Goal: Check status: Check status

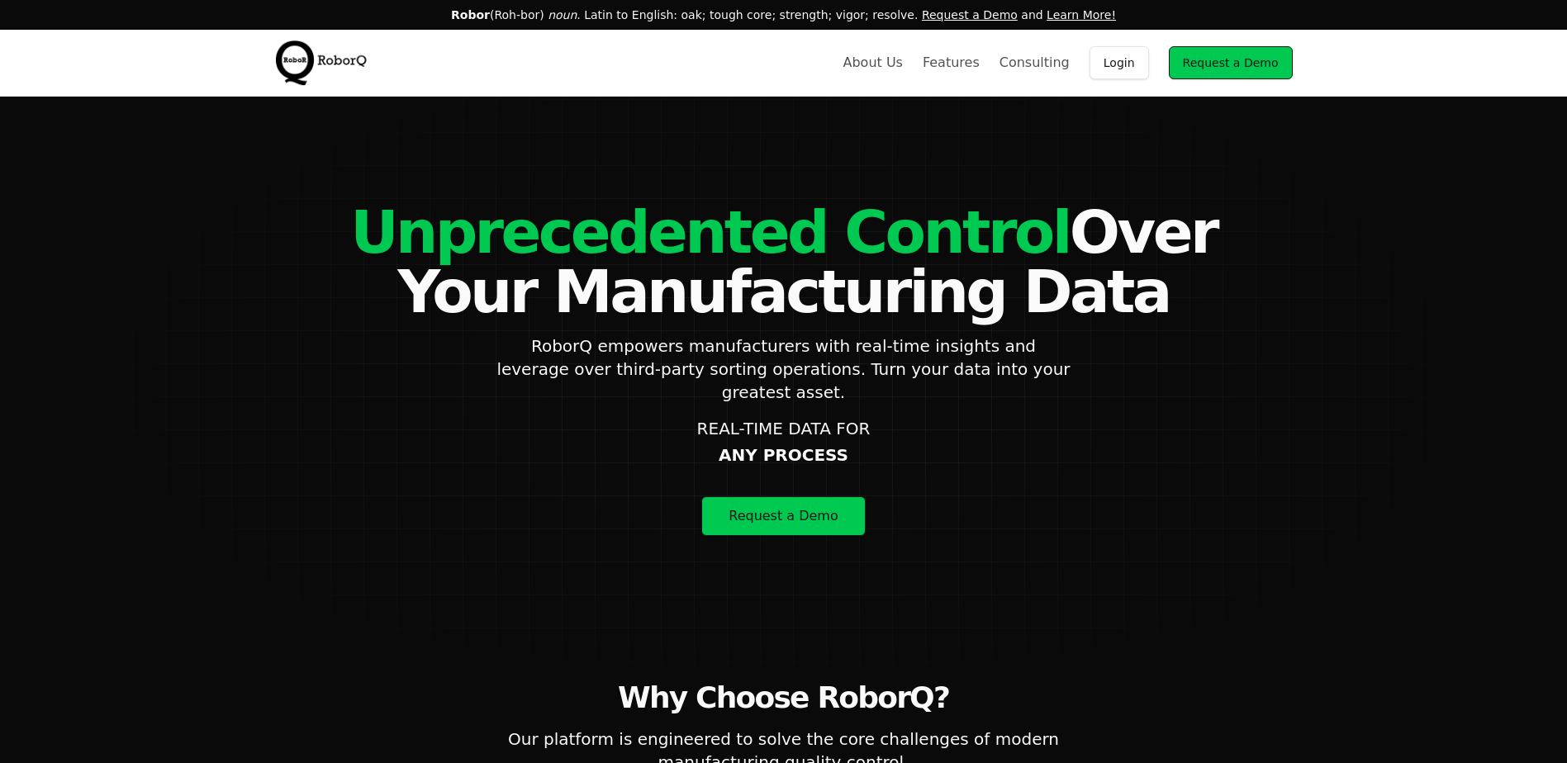
drag, startPoint x: 1143, startPoint y: 66, endPoint x: 1131, endPoint y: 69, distance: 12.8
click at [1143, 66] on link "Login" at bounding box center [1118, 62] width 59 height 33
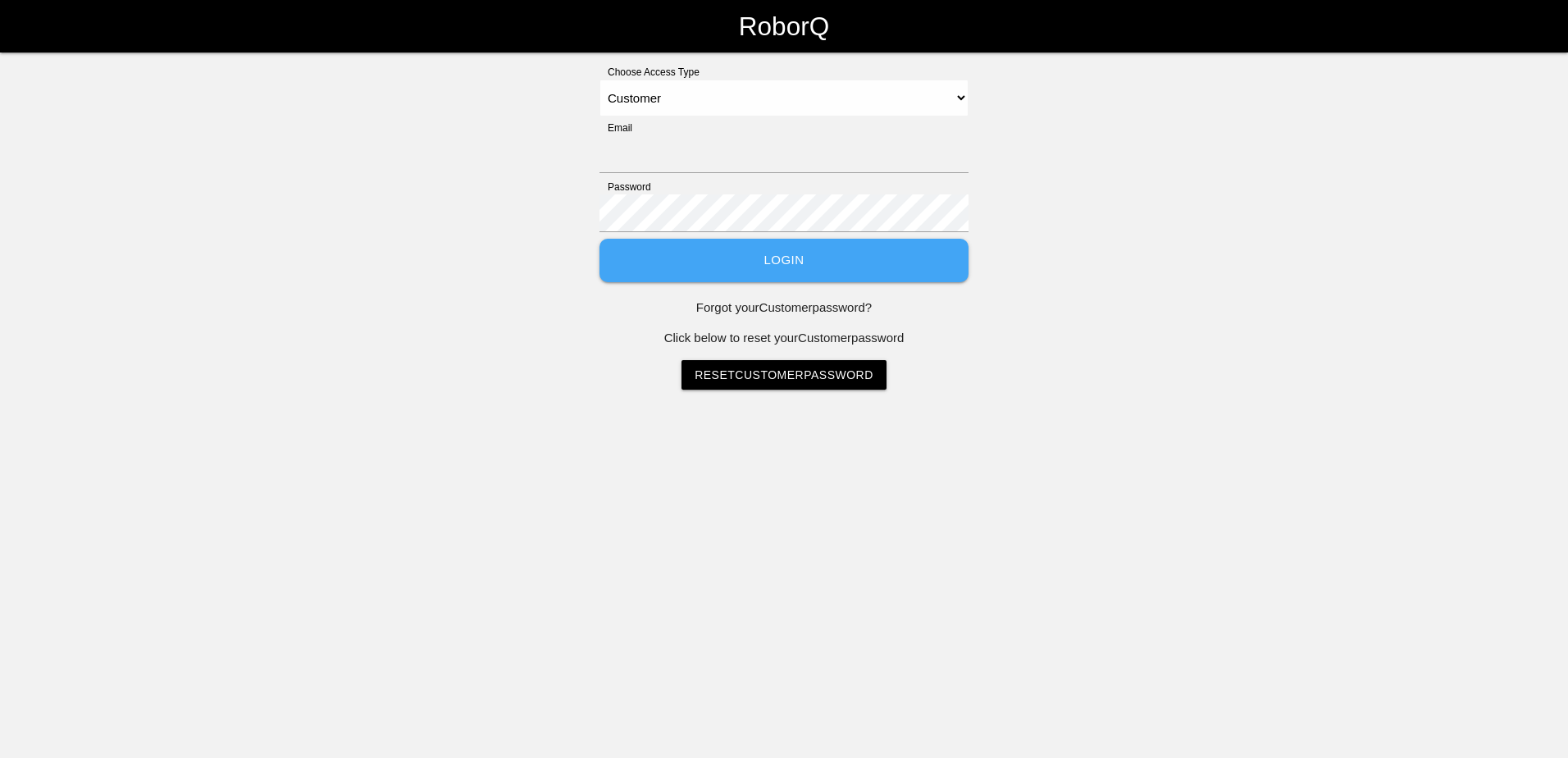
select select "Customer"
type input "[PERSON_NAME][EMAIL_ADDRESS][PERSON_NAME][DOMAIN_NAME]"
click at [685, 271] on button "Login" at bounding box center [784, 260] width 369 height 44
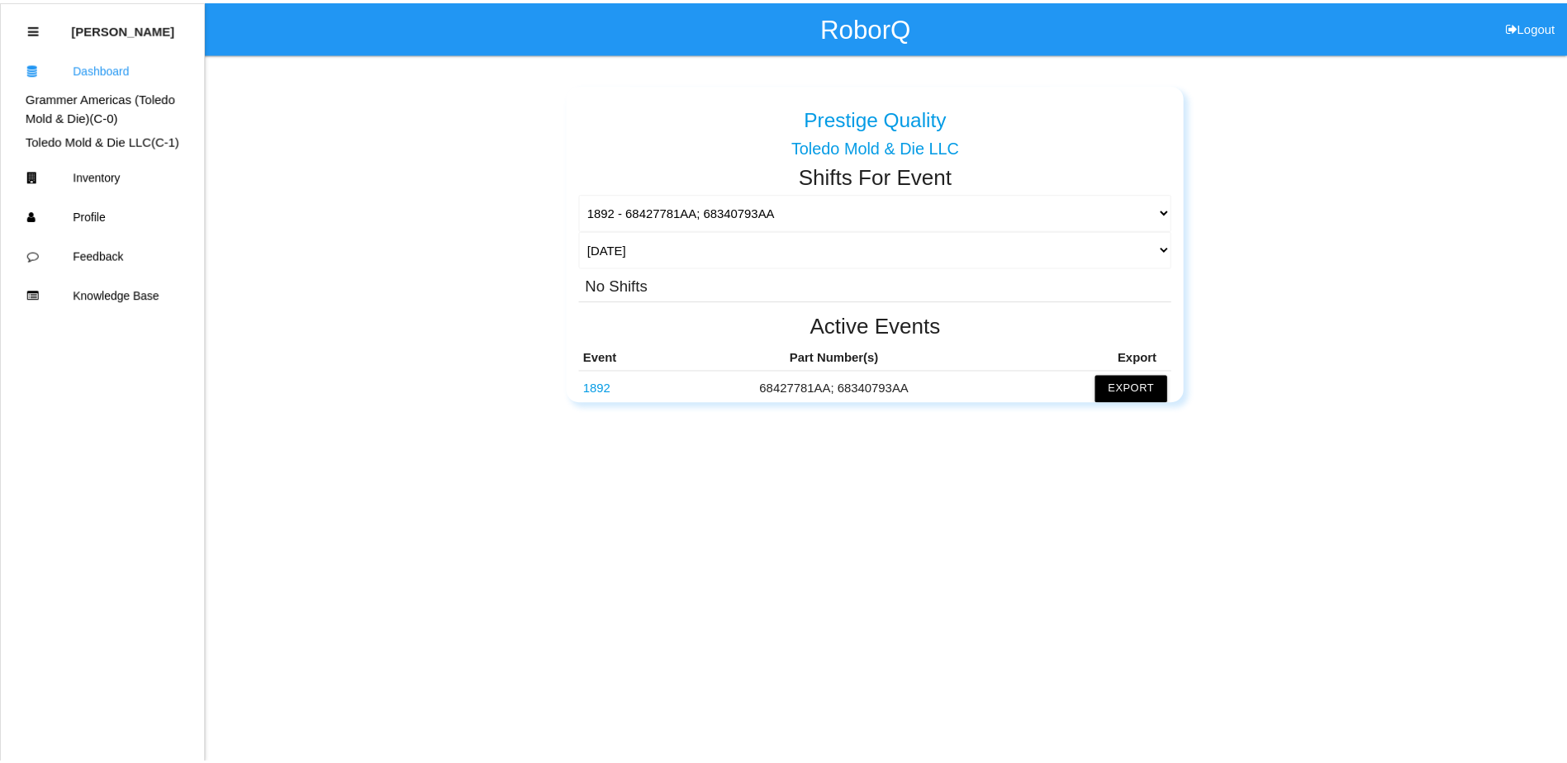
scroll to position [83, 0]
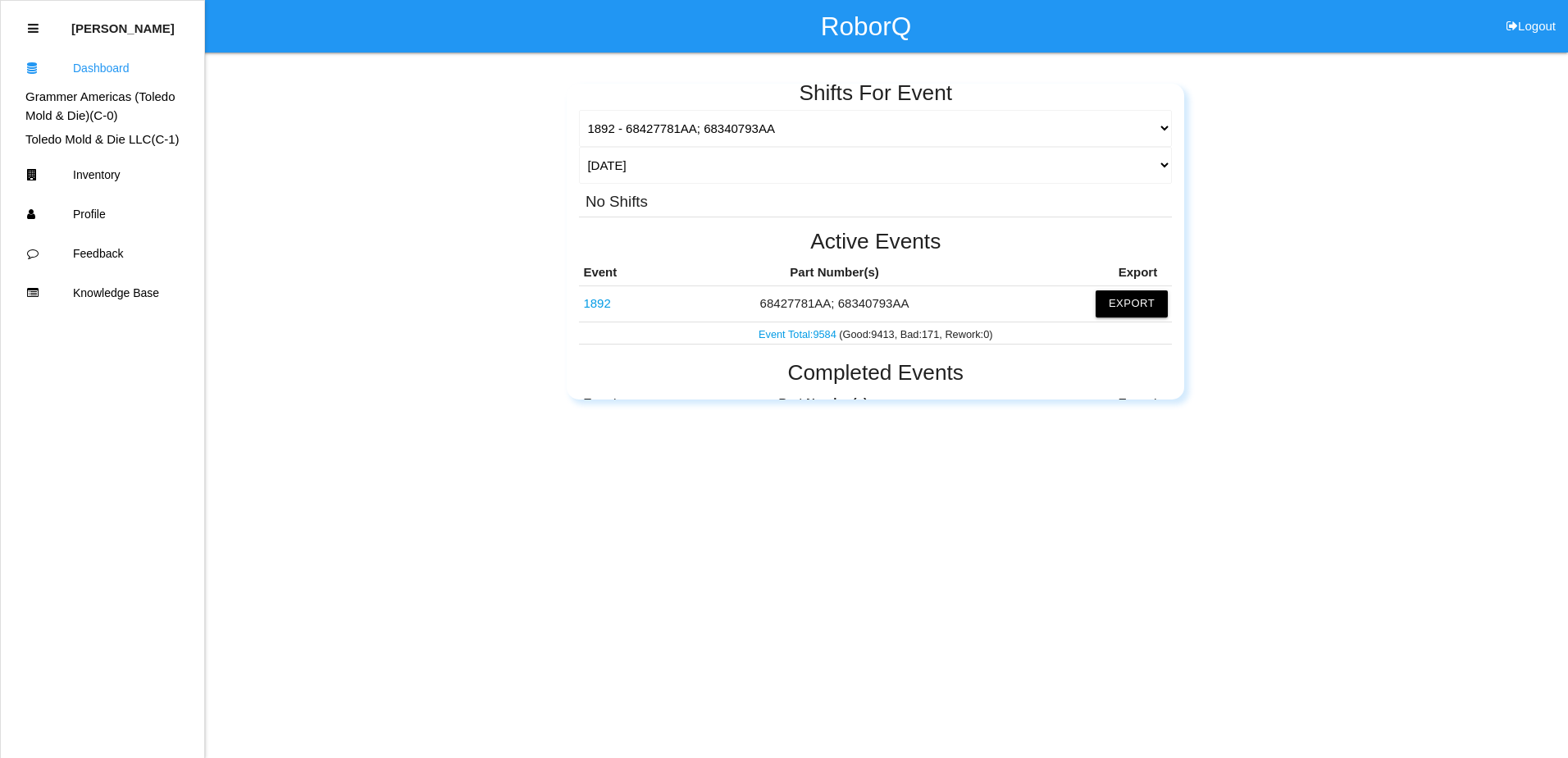
click at [604, 300] on link "1892" at bounding box center [596, 303] width 27 height 14
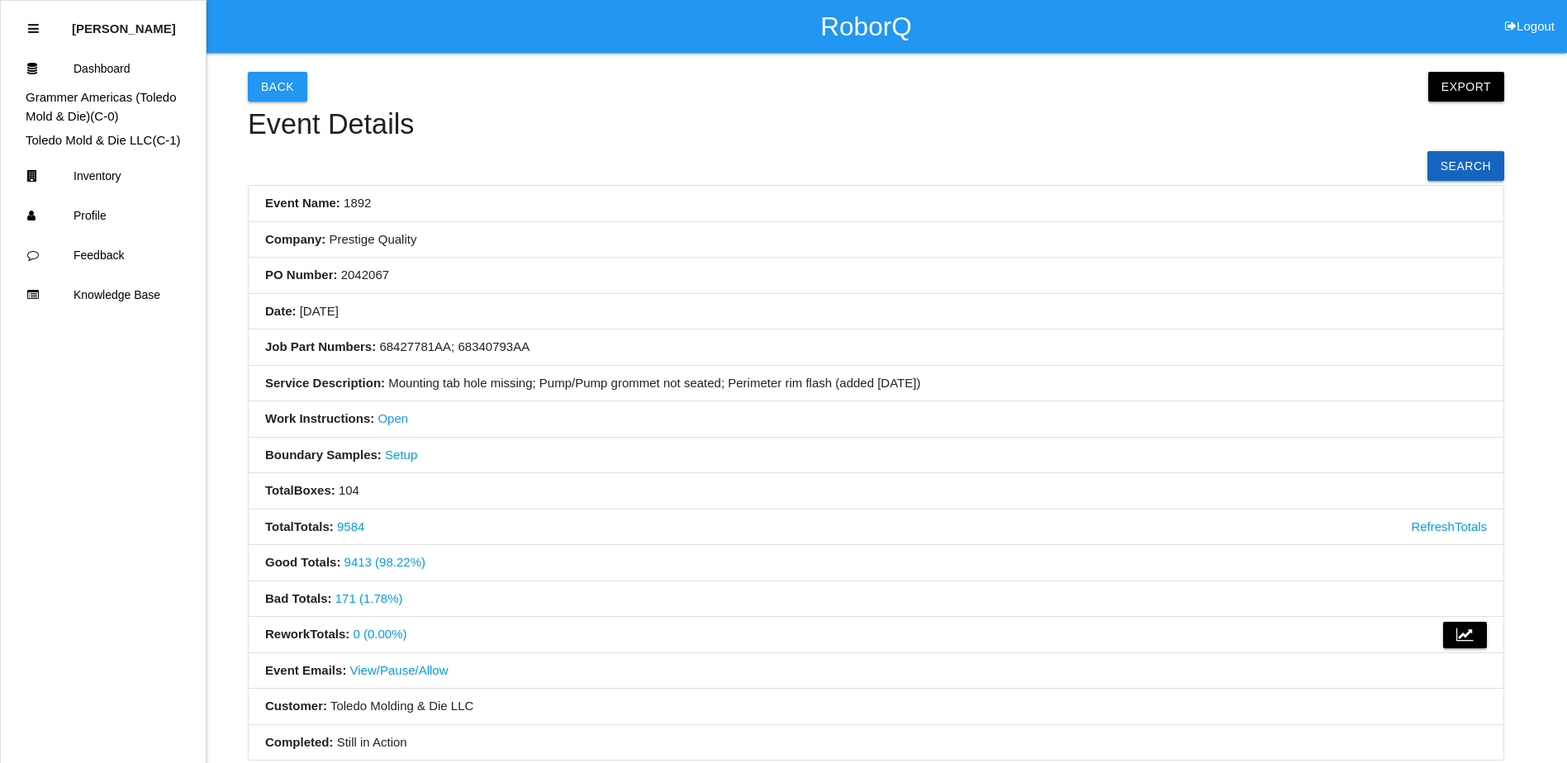
click at [611, 303] on li "Date: [DATE]" at bounding box center [876, 312] width 1254 height 36
drag, startPoint x: 723, startPoint y: 313, endPoint x: 557, endPoint y: 325, distance: 165.6
click at [557, 325] on li "Date: [DATE]" at bounding box center [876, 312] width 1254 height 36
drag, startPoint x: 738, startPoint y: 310, endPoint x: 729, endPoint y: 310, distance: 9.1
drag, startPoint x: 729, startPoint y: 310, endPoint x: 598, endPoint y: 307, distance: 131.3
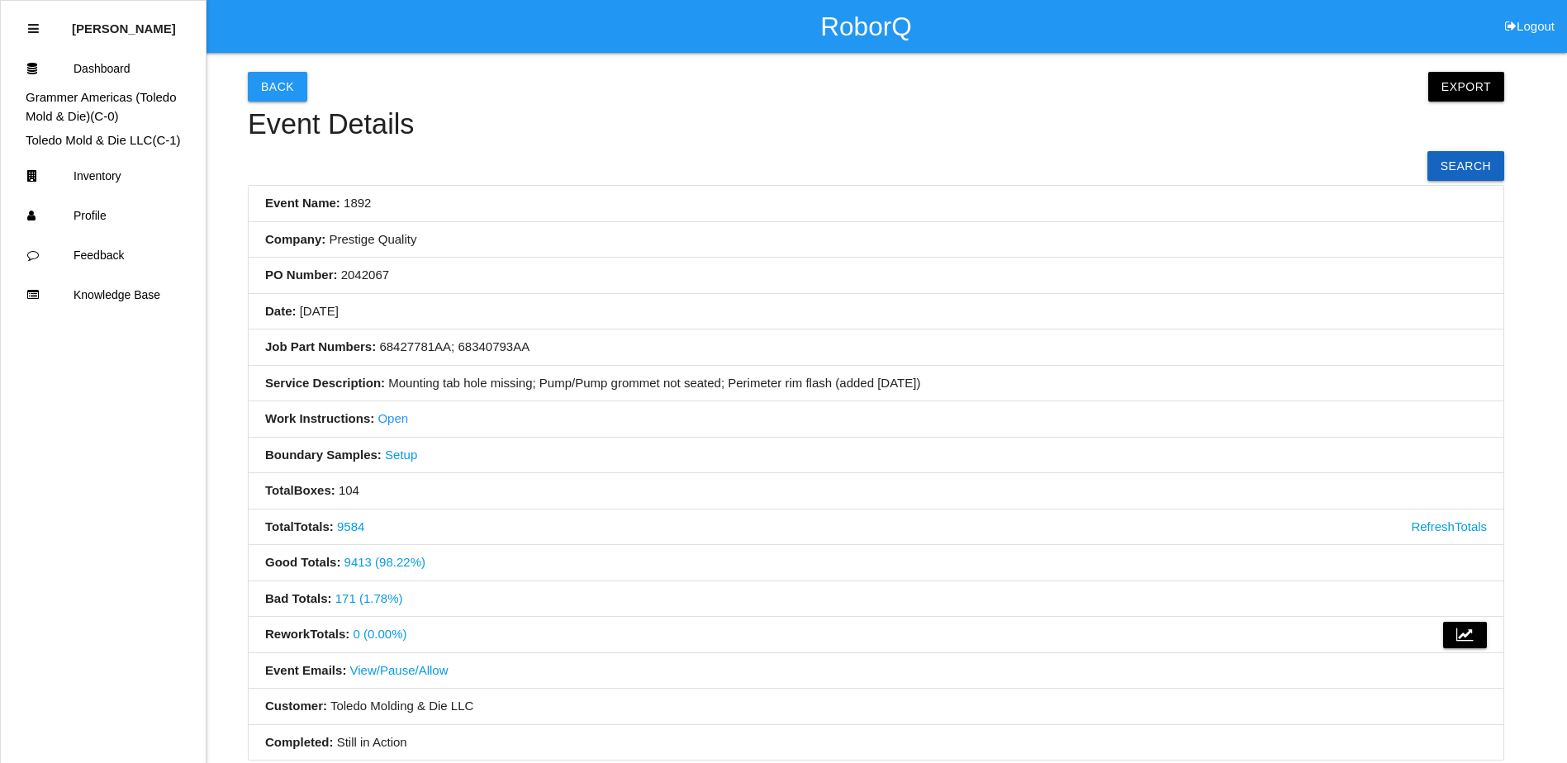
click at [598, 307] on li "Date: [DATE]" at bounding box center [876, 312] width 1254 height 36
drag, startPoint x: 714, startPoint y: 310, endPoint x: 586, endPoint y: 309, distance: 128.0
click at [586, 309] on li "Date: [DATE]" at bounding box center [876, 312] width 1254 height 36
